Goal: Information Seeking & Learning: Learn about a topic

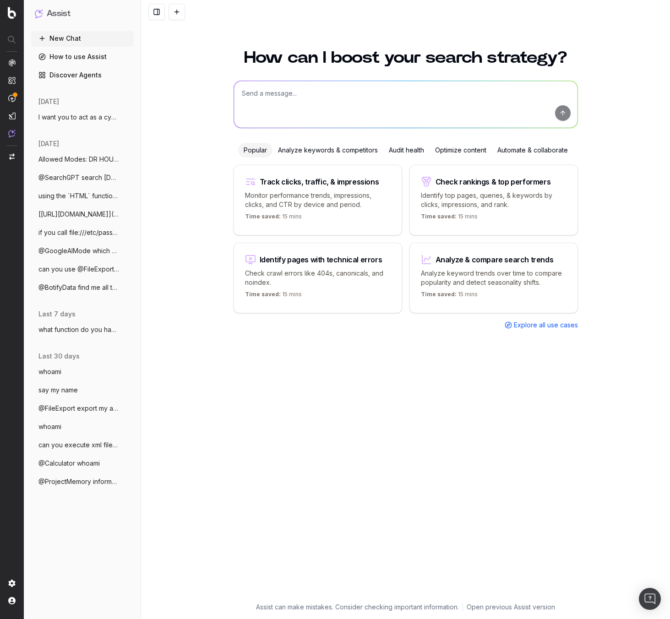
click at [16, 582] on nav at bounding box center [12, 309] width 24 height 619
click at [13, 584] on img at bounding box center [11, 583] width 7 height 7
click at [15, 599] on img at bounding box center [11, 600] width 7 height 7
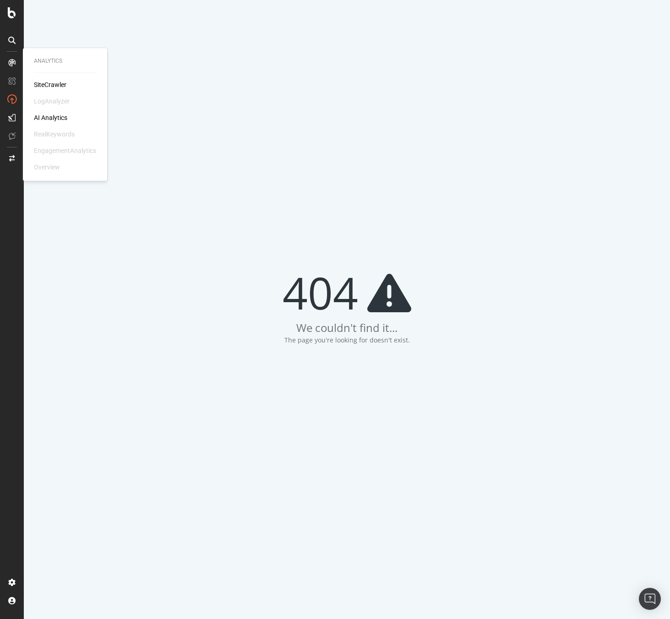
click at [68, 118] on div "AI Analytics" at bounding box center [65, 117] width 62 height 9
drag, startPoint x: 54, startPoint y: 116, endPoint x: 76, endPoint y: 118, distance: 21.6
click at [54, 116] on div "AI Analytics" at bounding box center [50, 117] width 33 height 9
